Goal: Transaction & Acquisition: Download file/media

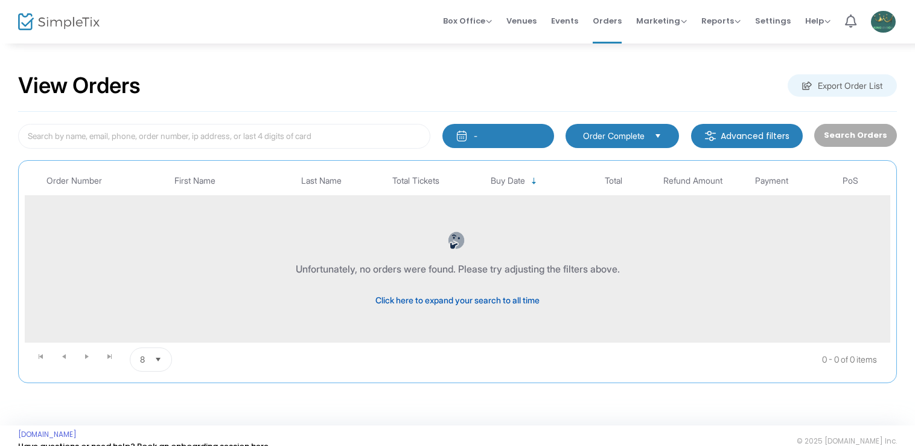
click at [507, 301] on span "Click here to expand your search to all time" at bounding box center [458, 300] width 164 height 10
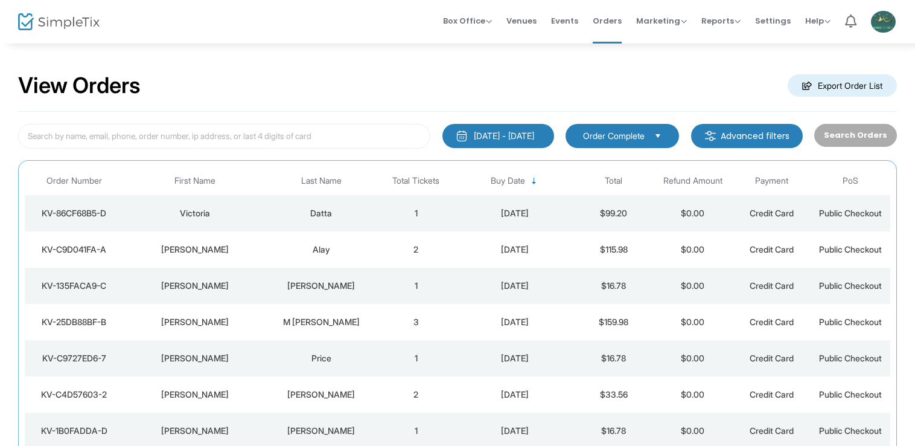
click at [529, 132] on div "[DATE] - [DATE]" at bounding box center [504, 136] width 60 height 12
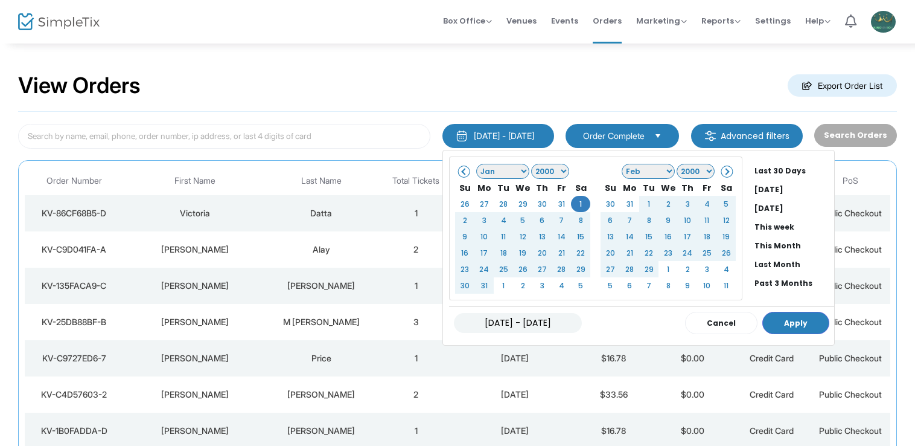
click at [476, 170] on select "Jan Feb Mar Apr May Jun Jul Aug Sep Oct Nov Dec" at bounding box center [502, 171] width 53 height 15
click at [531, 165] on select "1925 1926 1927 1928 1929 1930 1931 1932 1933 1934 1935 1936 1937 1938 1939 1940…" at bounding box center [550, 171] width 38 height 15
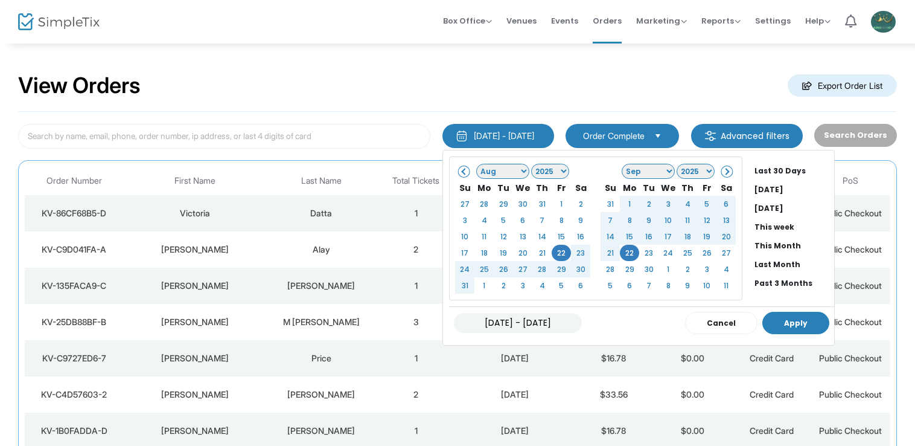
click at [763, 319] on button "Apply" at bounding box center [796, 323] width 67 height 22
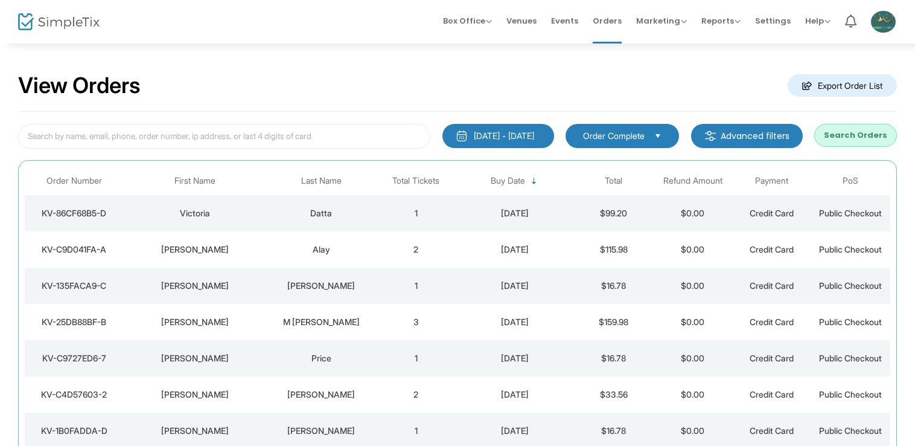
click at [851, 139] on button "Search Orders" at bounding box center [856, 135] width 83 height 23
click at [845, 92] on m-button "Export Order List" at bounding box center [842, 85] width 109 height 22
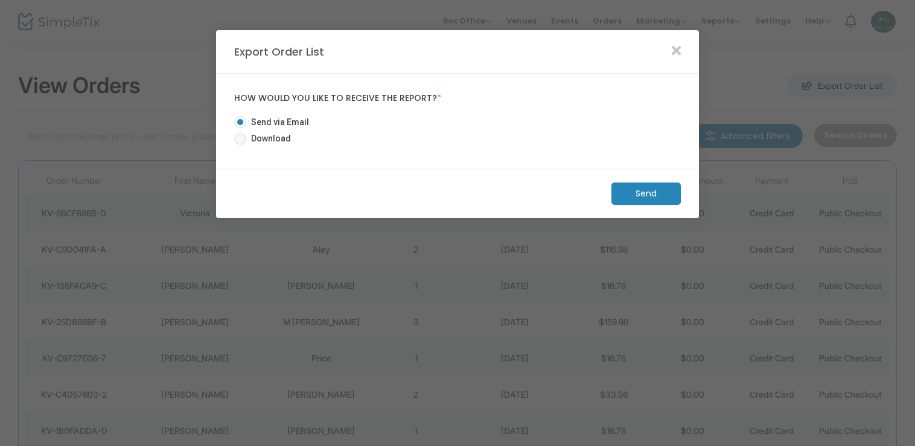
click at [268, 136] on span "Download" at bounding box center [268, 138] width 45 height 13
click at [240, 145] on input "Download" at bounding box center [240, 145] width 1 height 1
radio input "true"
click at [659, 187] on m-button "Download" at bounding box center [636, 193] width 90 height 22
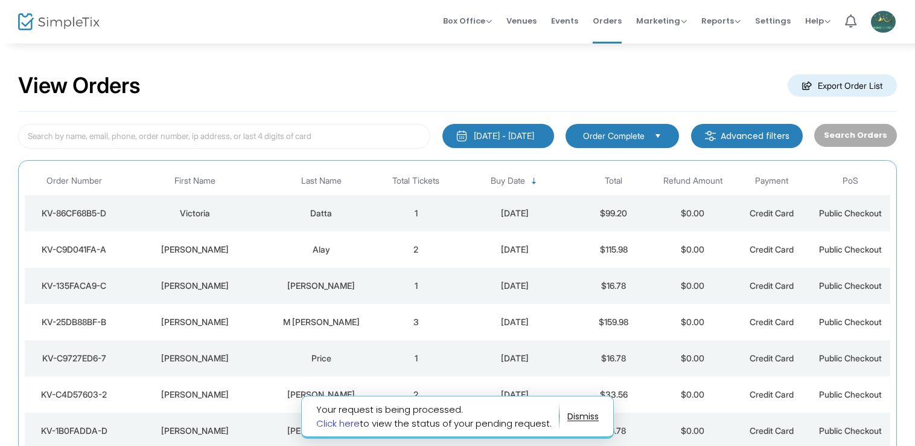
click at [337, 424] on link "Click here" at bounding box center [337, 423] width 43 height 13
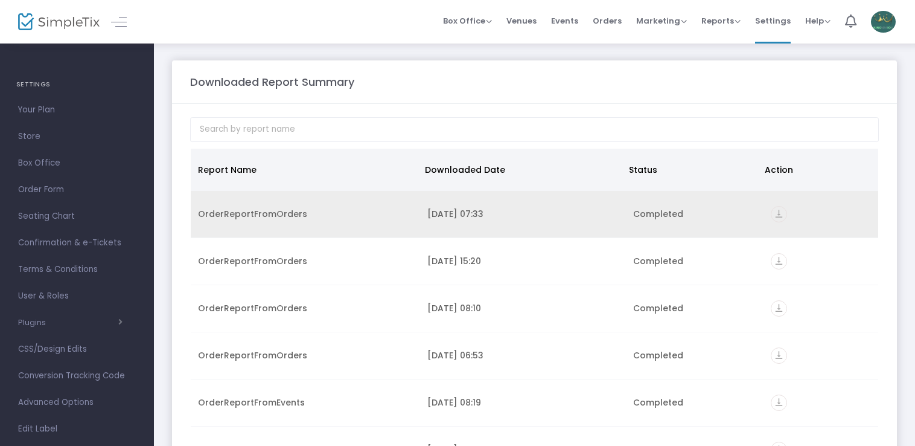
click at [775, 214] on icon "vertical_align_bottom" at bounding box center [779, 214] width 16 height 16
